Goal: Check status: Check status

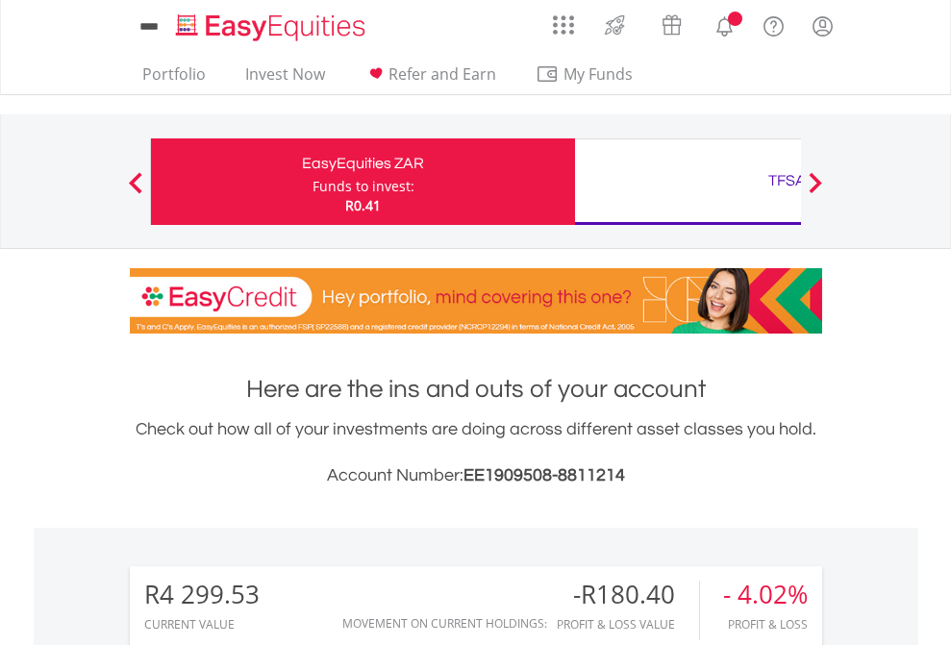
scroll to position [185, 302]
click at [312, 182] on div "Funds to invest:" at bounding box center [363, 186] width 102 height 19
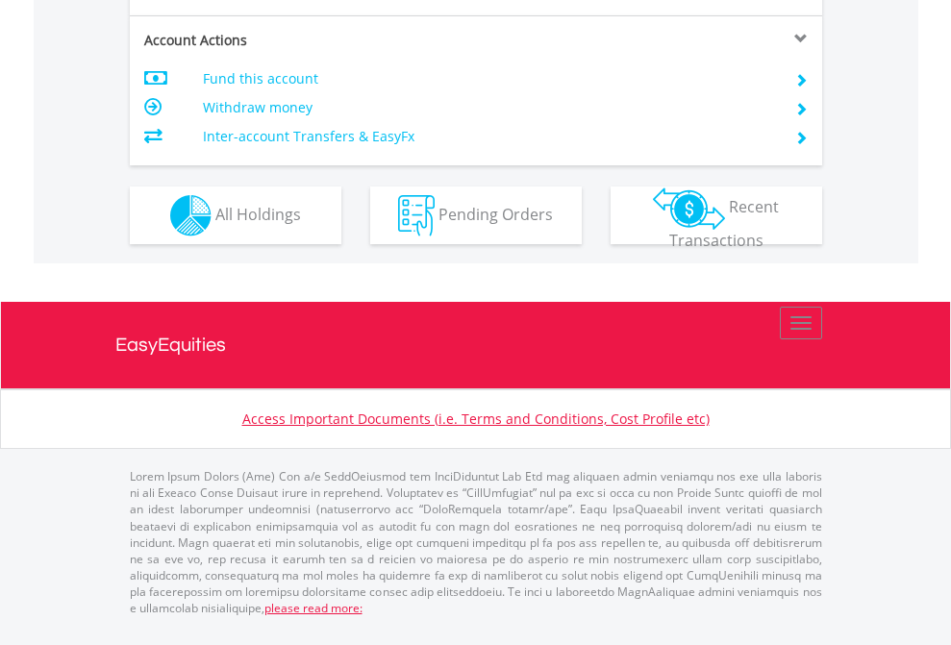
scroll to position [1804, 0]
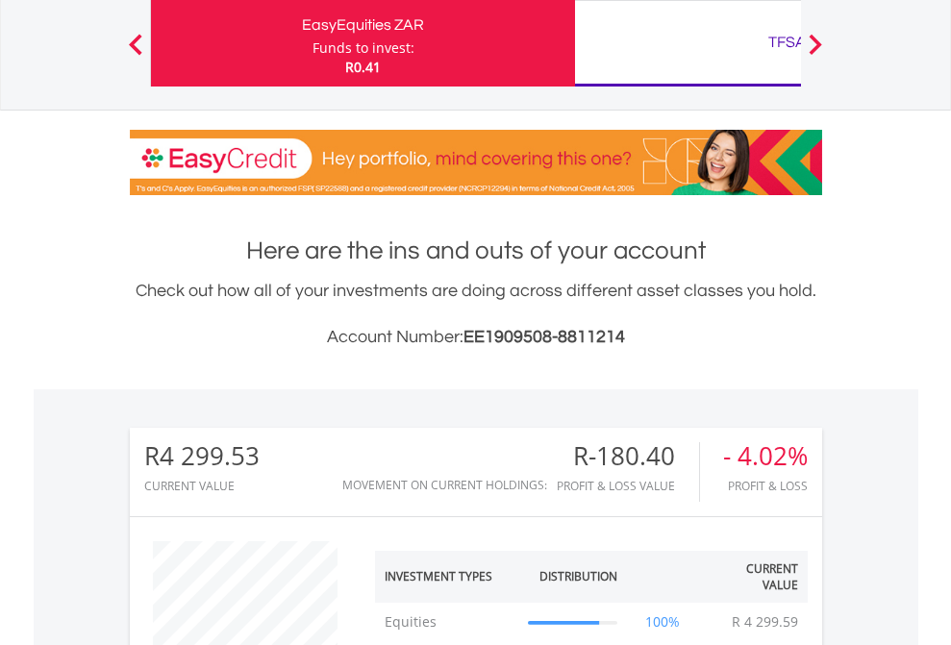
scroll to position [185, 302]
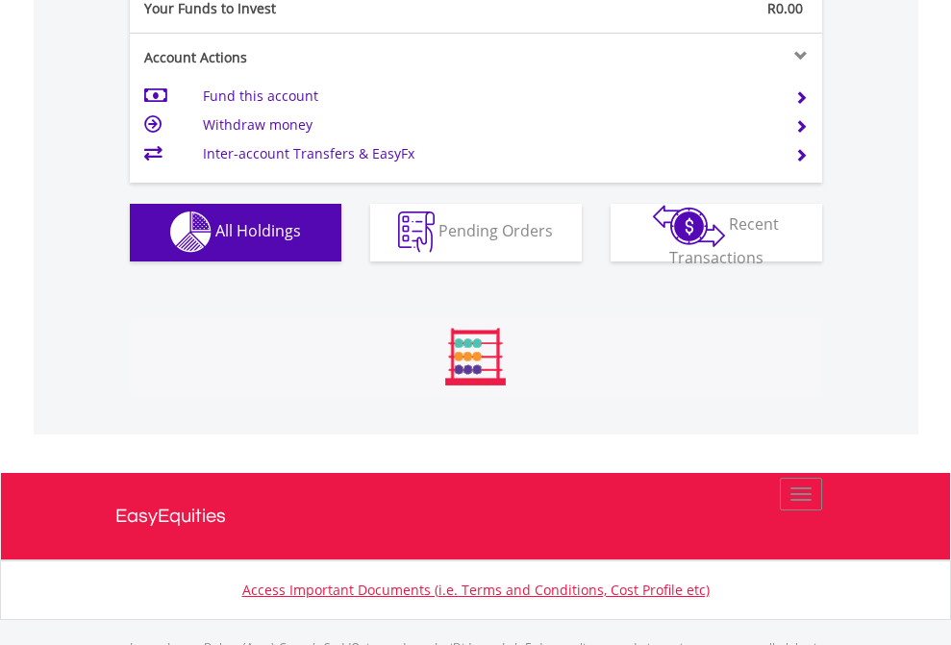
scroll to position [1903, 0]
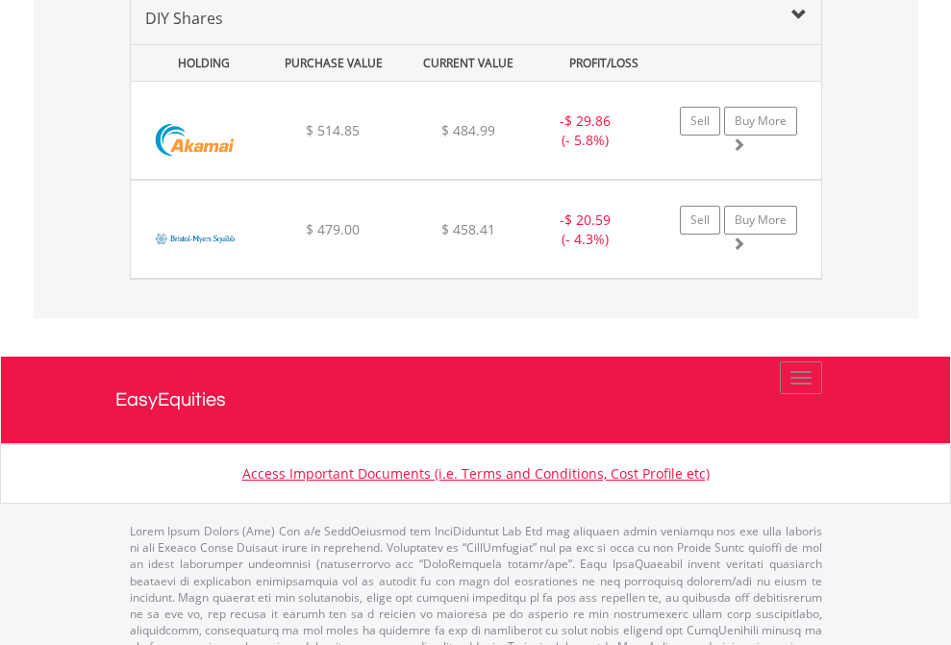
scroll to position [1858, 0]
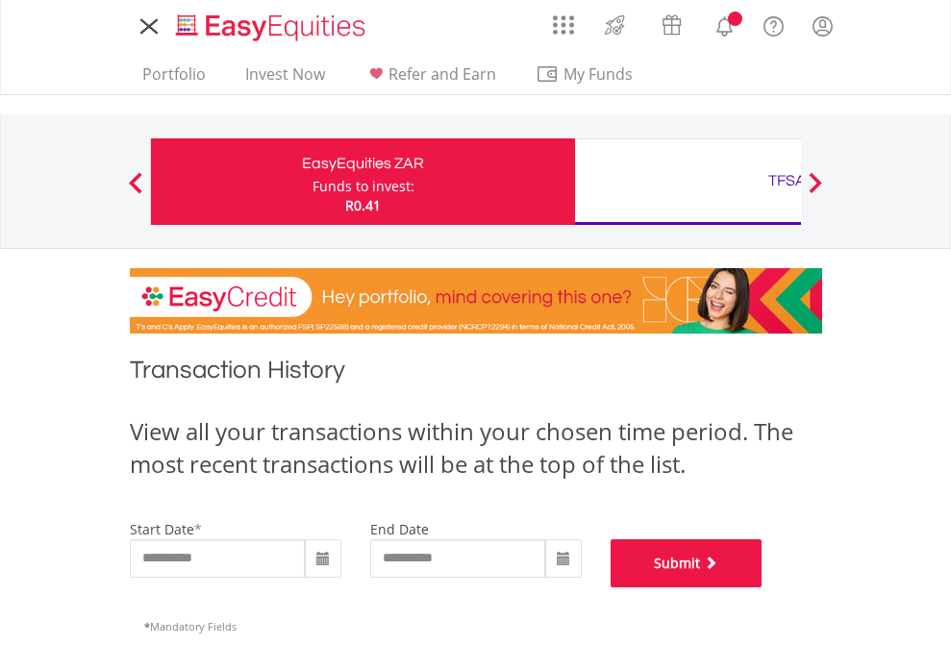
click at [762, 587] on button "Submit" at bounding box center [686, 563] width 152 height 48
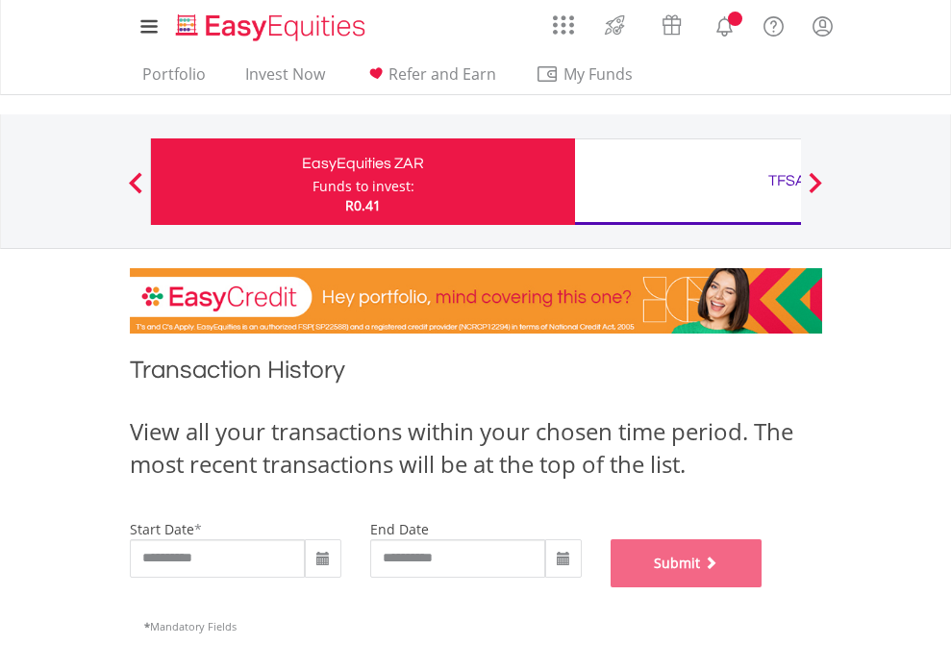
scroll to position [779, 0]
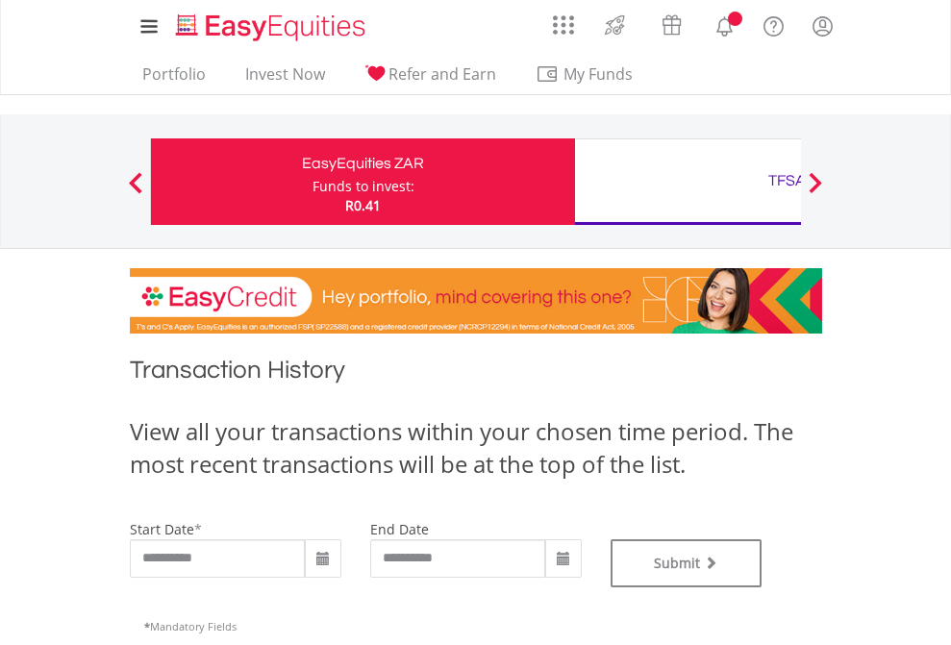
click at [687, 182] on div "TFSA" at bounding box center [786, 180] width 401 height 27
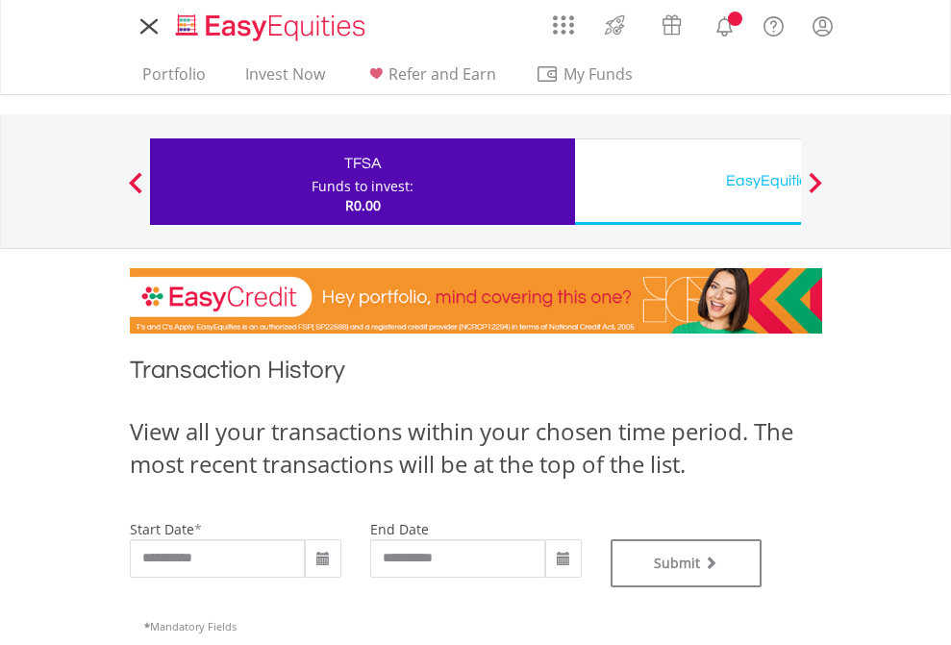
type input "**********"
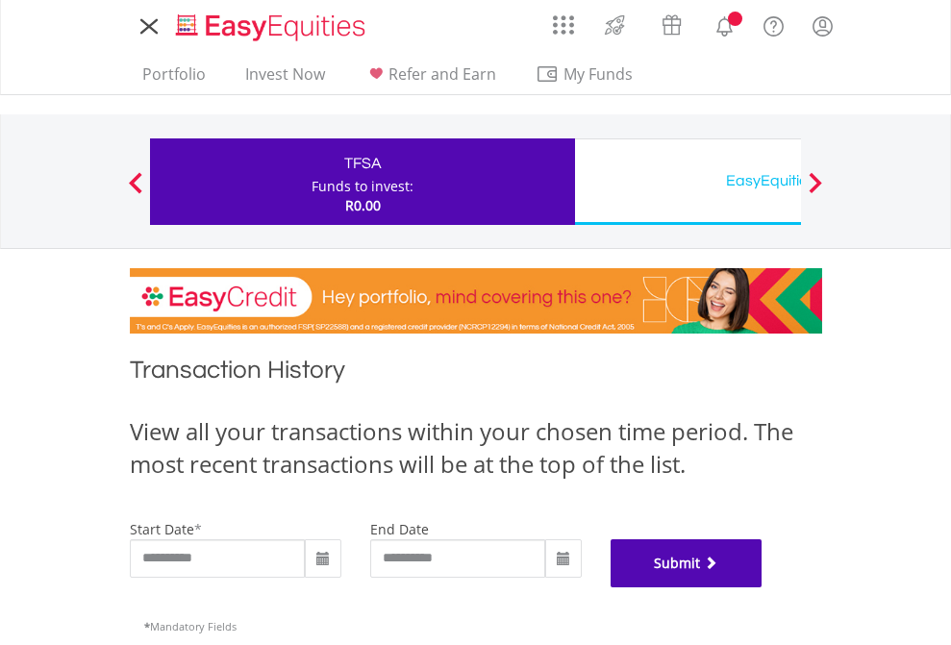
click at [762, 587] on button "Submit" at bounding box center [686, 563] width 152 height 48
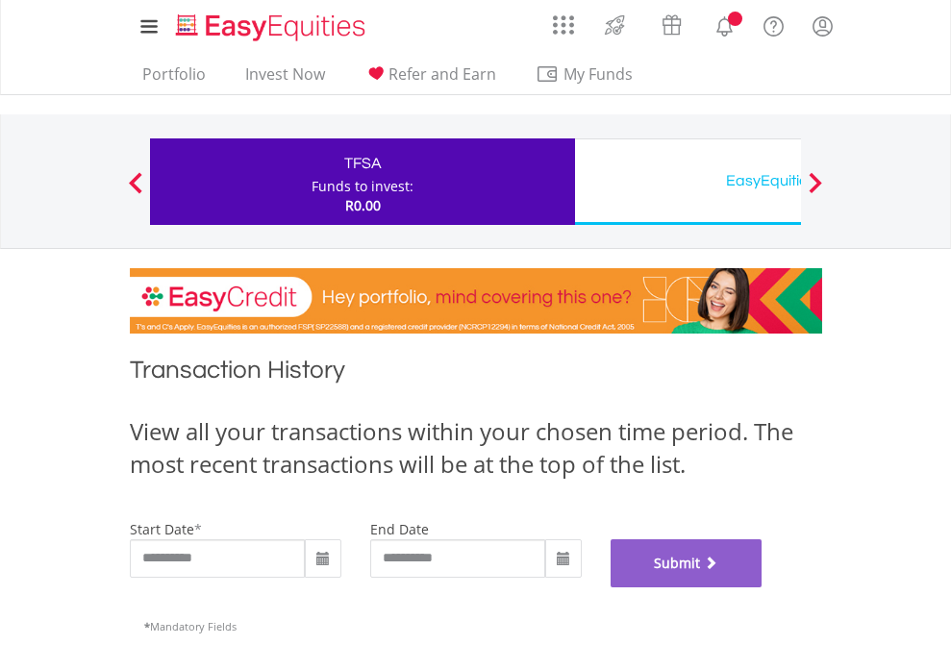
scroll to position [779, 0]
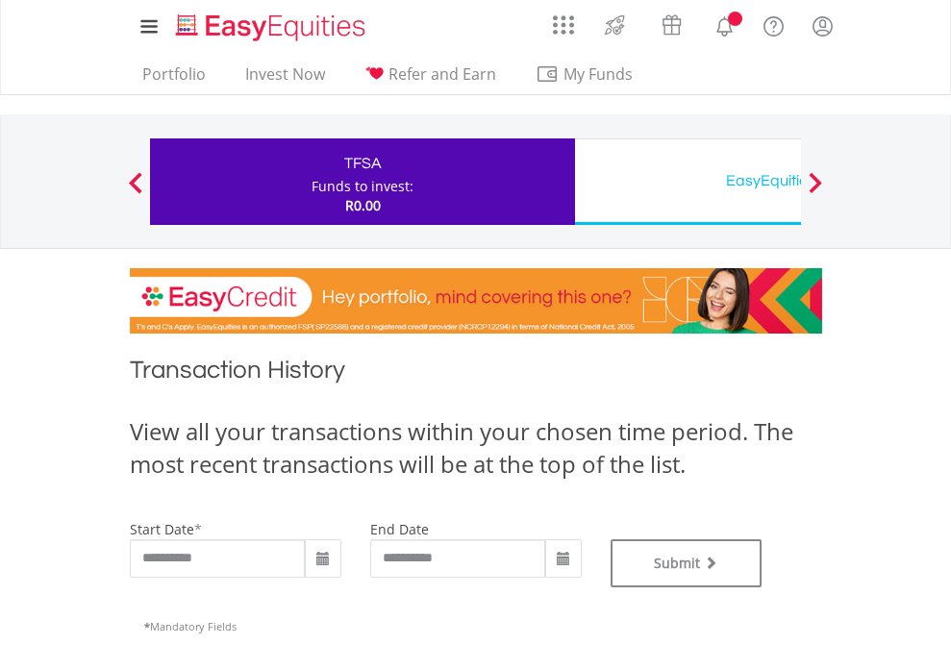
click at [687, 182] on div "EasyEquities USD" at bounding box center [786, 180] width 401 height 27
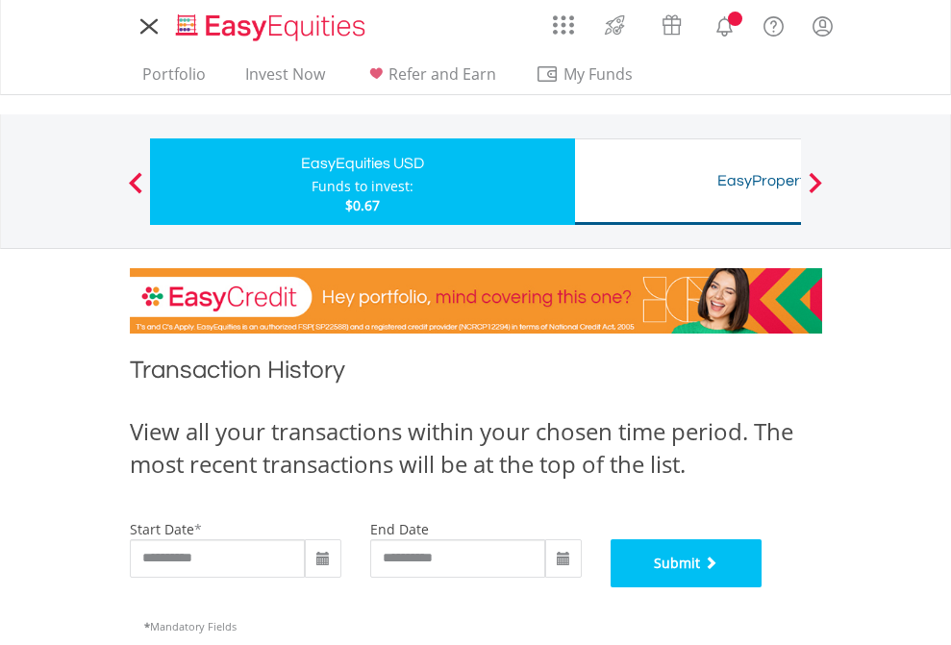
click at [762, 587] on button "Submit" at bounding box center [686, 563] width 152 height 48
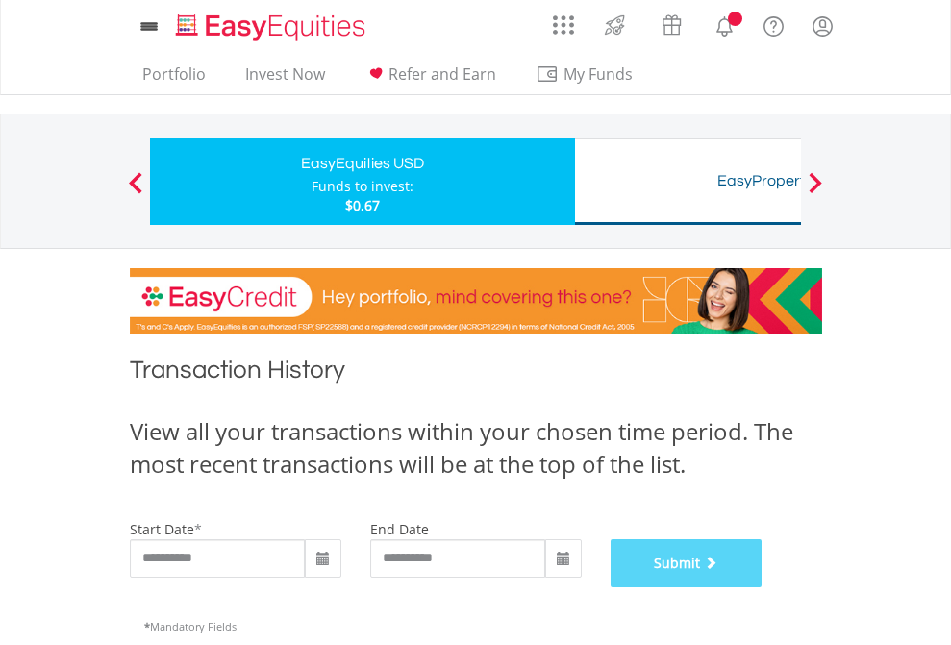
scroll to position [779, 0]
